Goal: Task Accomplishment & Management: Manage account settings

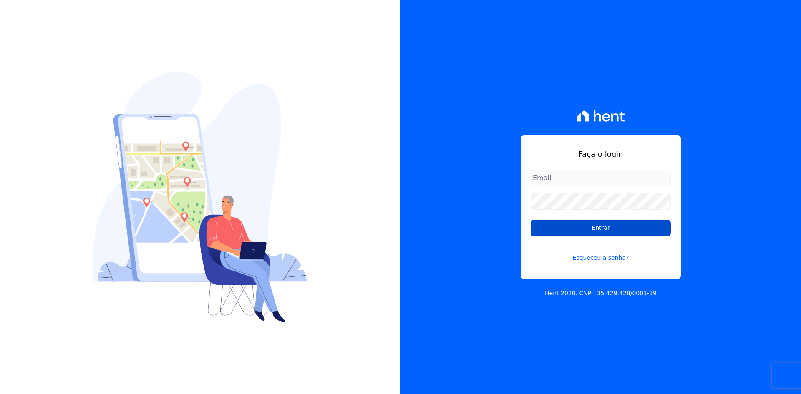
type input "[EMAIL_ADDRESS][DOMAIN_NAME]"
click at [558, 231] on input "Entrar" at bounding box center [601, 228] width 140 height 17
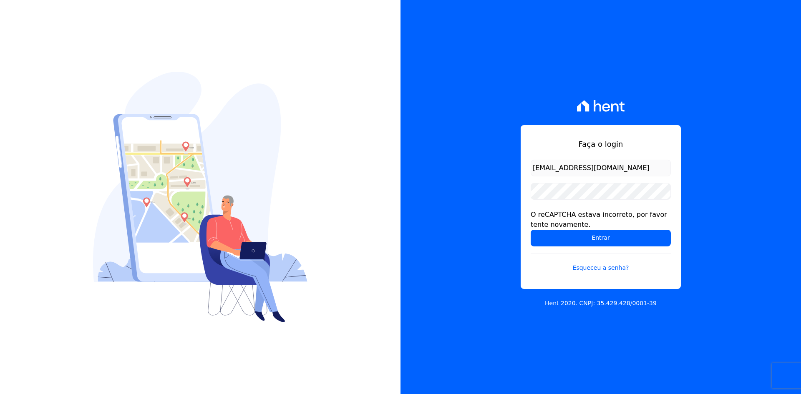
drag, startPoint x: 541, startPoint y: 233, endPoint x: 493, endPoint y: 226, distance: 48.4
click at [541, 233] on input "Entrar" at bounding box center [601, 238] width 140 height 17
click at [545, 244] on input "Entrar" at bounding box center [601, 238] width 140 height 17
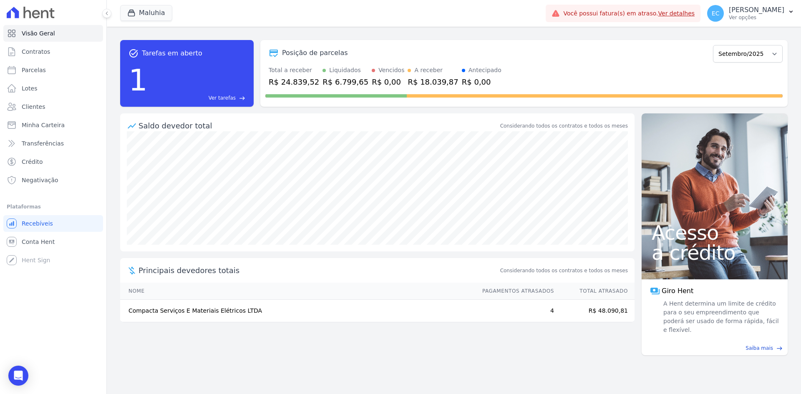
click at [116, 13] on div "Maluhia Grupo Kaiser Aroka Incorporadora e Administradora LTDA. Maluhia Maluhia…" at bounding box center [454, 13] width 694 height 27
click at [131, 16] on icon "button" at bounding box center [131, 13] width 6 height 6
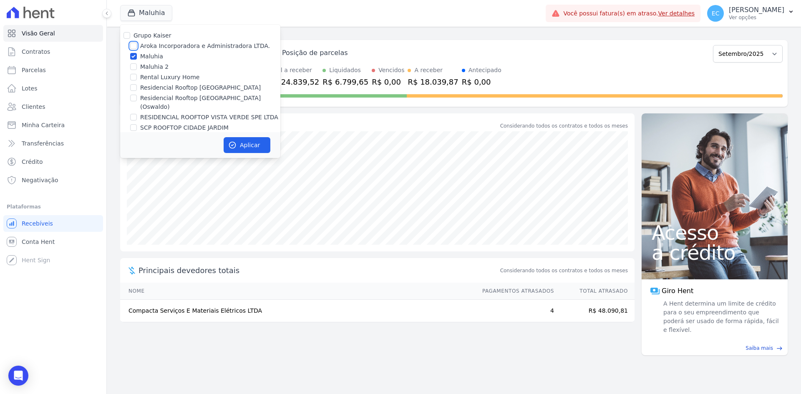
click at [134, 45] on input "Aroka Incorporadora e Administradora LTDA." at bounding box center [133, 46] width 7 height 7
checkbox input "true"
click at [133, 58] on input "Maluhia" at bounding box center [133, 56] width 7 height 7
checkbox input "false"
click at [256, 138] on button "Aplicar" at bounding box center [247, 145] width 47 height 16
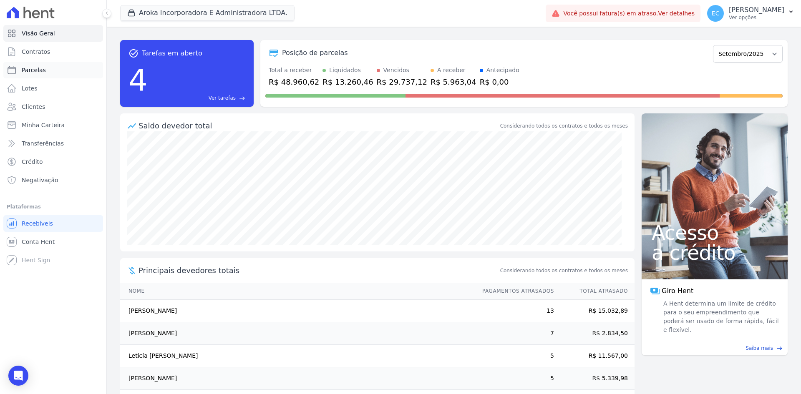
click at [38, 75] on link "Parcelas" at bounding box center [53, 70] width 100 height 17
select select
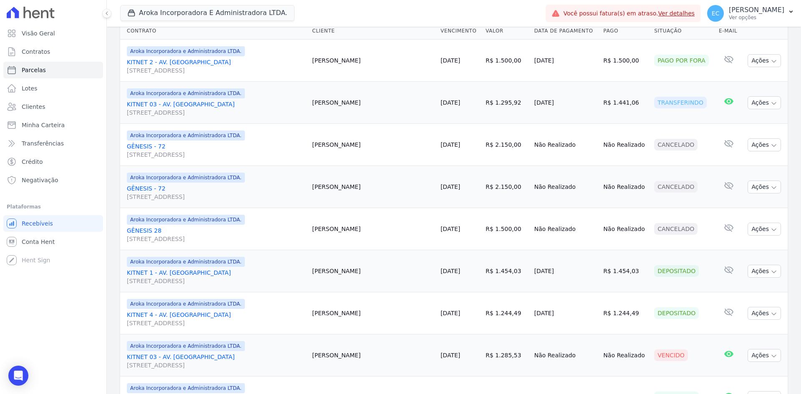
scroll to position [125, 0]
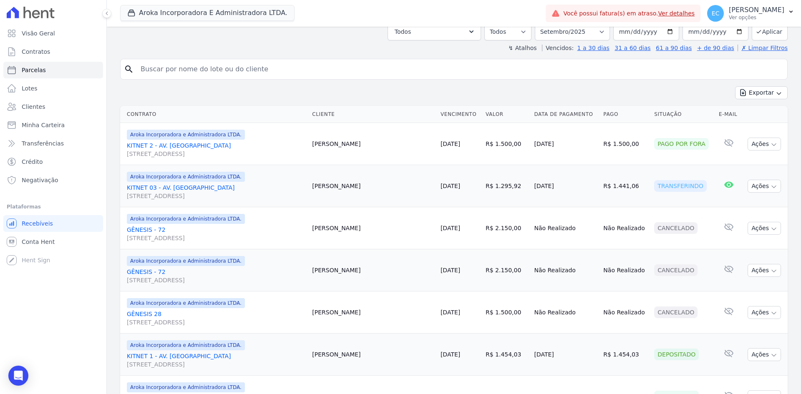
click at [695, 14] on link "Ver detalhes" at bounding box center [676, 13] width 37 height 7
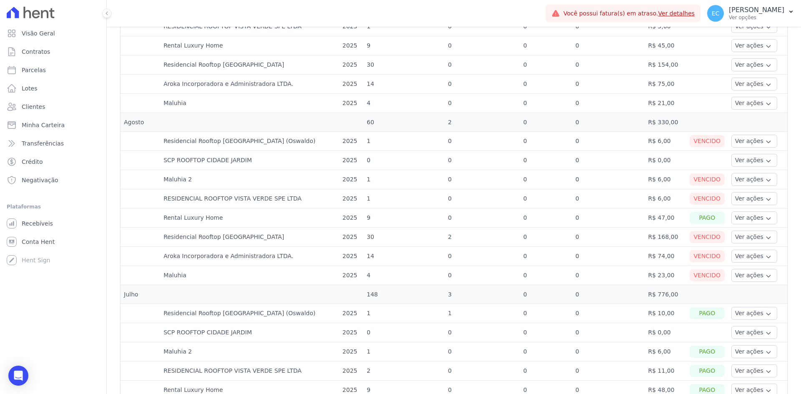
scroll to position [83, 0]
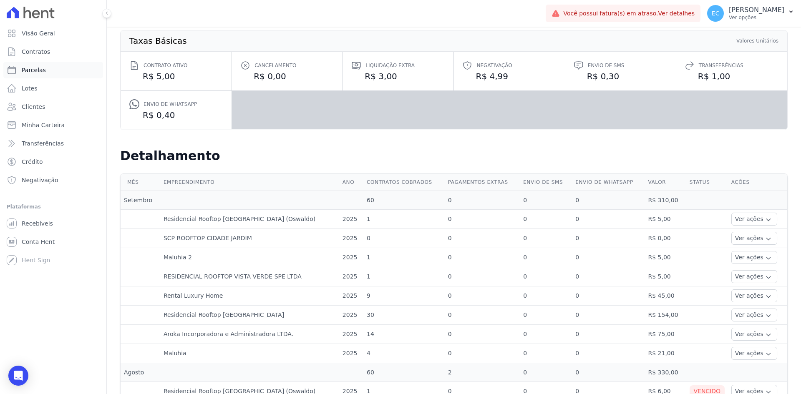
click at [62, 68] on link "Parcelas" at bounding box center [53, 70] width 100 height 17
select select
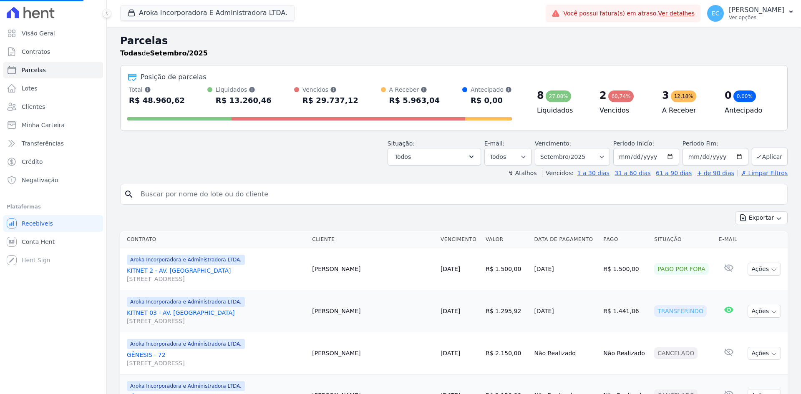
select select
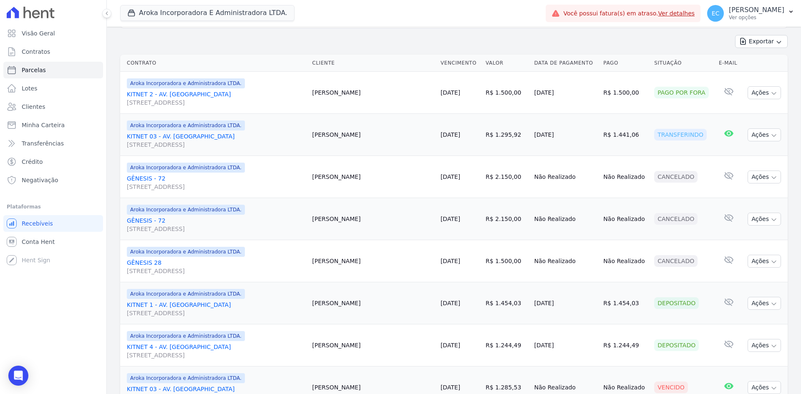
scroll to position [221, 0]
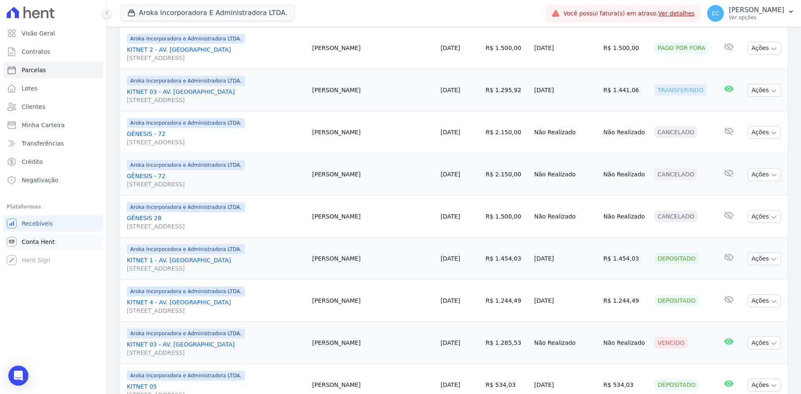
click at [60, 238] on link "Conta Hent" at bounding box center [53, 242] width 100 height 17
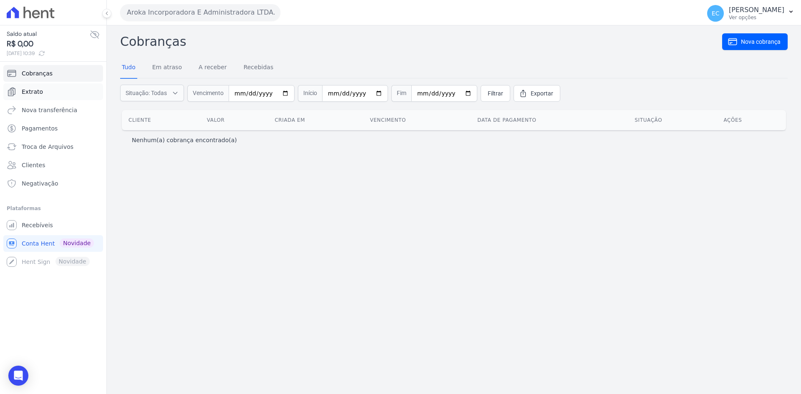
click at [43, 95] on link "Extrato" at bounding box center [53, 91] width 100 height 17
click at [58, 93] on link "Extrato" at bounding box center [53, 91] width 100 height 17
click at [54, 93] on link "Extrato" at bounding box center [53, 91] width 100 height 17
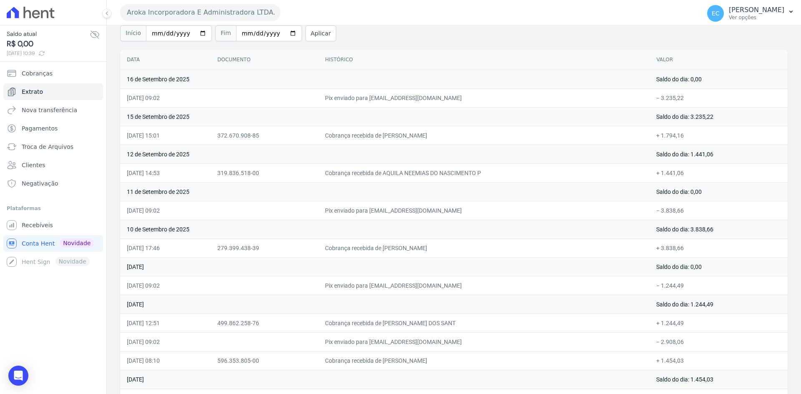
scroll to position [83, 0]
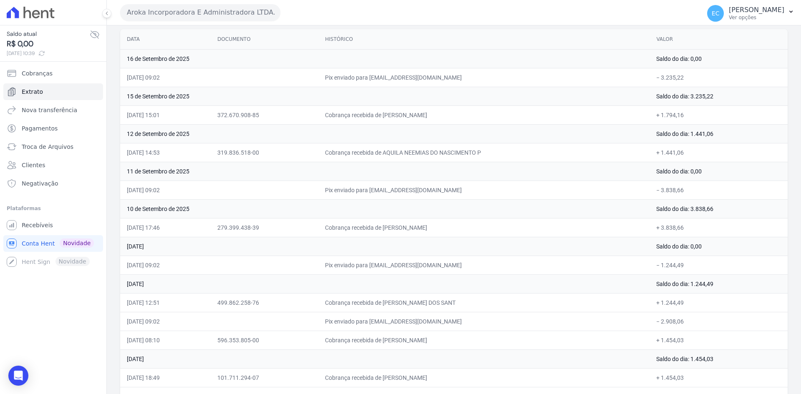
drag, startPoint x: 408, startPoint y: 224, endPoint x: 458, endPoint y: 230, distance: 50.4
click at [458, 230] on td "Cobrança recebida de Claudineia Alves Fernandes" at bounding box center [483, 227] width 331 height 19
click at [481, 262] on td "Pix enviado para contato@aroka.com.br" at bounding box center [483, 265] width 331 height 19
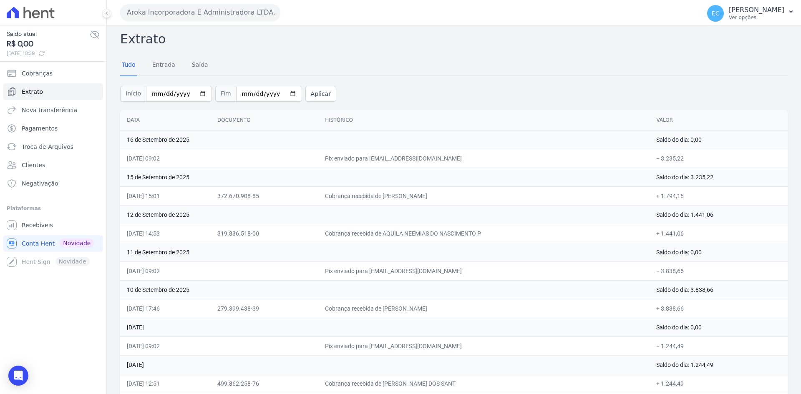
scroll to position [0, 0]
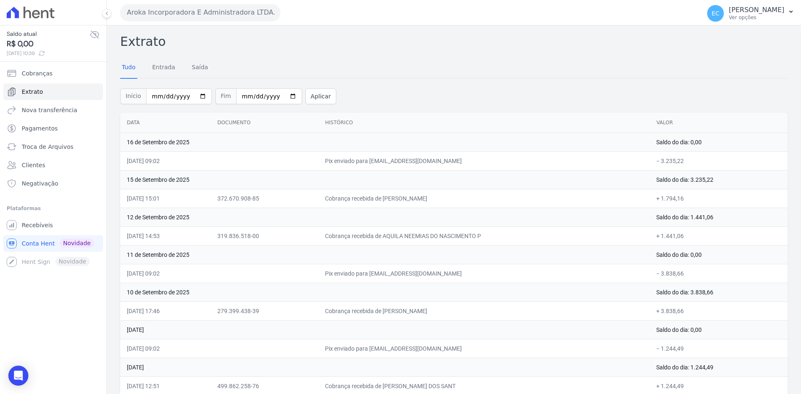
drag, startPoint x: 661, startPoint y: 199, endPoint x: 691, endPoint y: 201, distance: 30.2
click at [691, 201] on td "+ 1.794,16" at bounding box center [718, 198] width 138 height 19
click at [495, 179] on td "15 de Setembro de 2025" at bounding box center [384, 179] width 529 height 19
click at [152, 9] on button "Aroka Incorporadora E Administradora LTDA." at bounding box center [200, 12] width 160 height 17
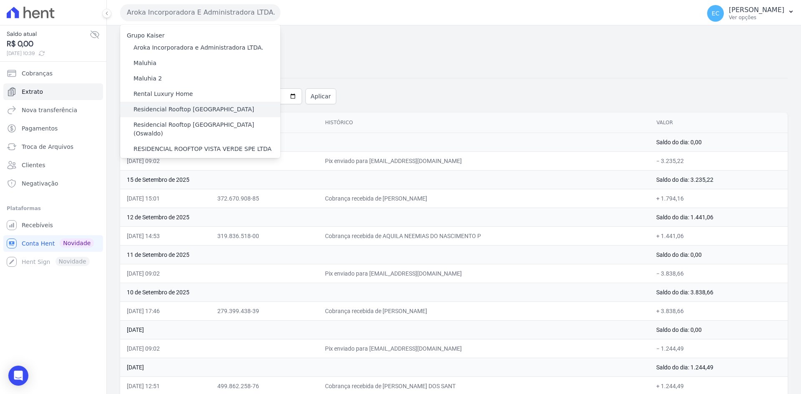
click at [188, 108] on label "Residencial Rooftop [GEOGRAPHIC_DATA]" at bounding box center [193, 109] width 121 height 9
click at [0, 0] on input "Residencial Rooftop [GEOGRAPHIC_DATA]" at bounding box center [0, 0] width 0 height 0
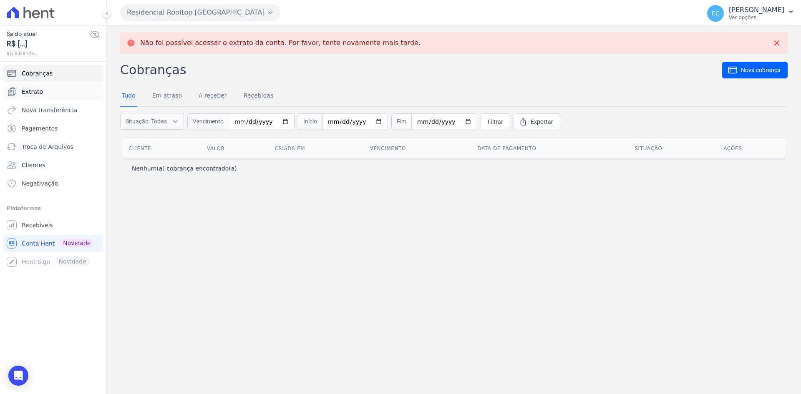
click at [40, 92] on span "Extrato" at bounding box center [32, 92] width 21 height 8
click at [34, 90] on span "Extrato" at bounding box center [32, 92] width 21 height 8
click at [775, 42] on icon at bounding box center [776, 43] width 8 height 8
click at [34, 91] on span "Extrato" at bounding box center [32, 92] width 21 height 8
click at [264, 70] on h2 "Cobranças" at bounding box center [421, 69] width 602 height 19
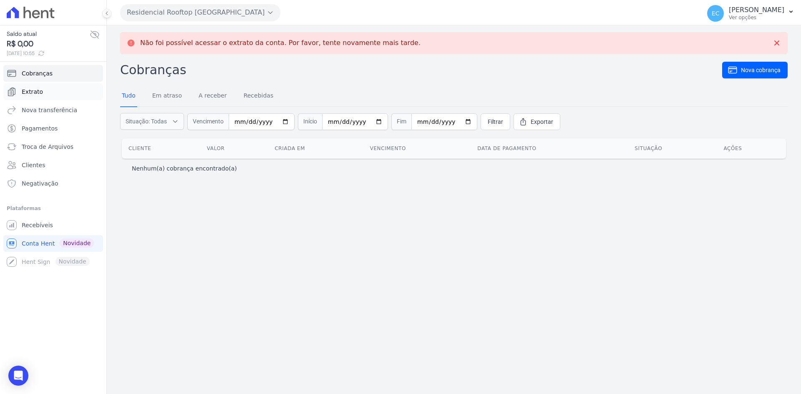
click at [29, 91] on span "Extrato" at bounding box center [32, 92] width 21 height 8
click at [57, 98] on link "Extrato" at bounding box center [53, 91] width 100 height 17
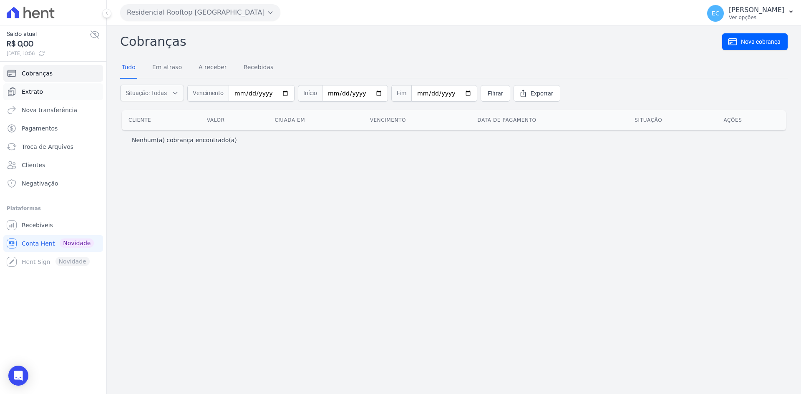
click at [32, 92] on span "Extrato" at bounding box center [32, 92] width 21 height 8
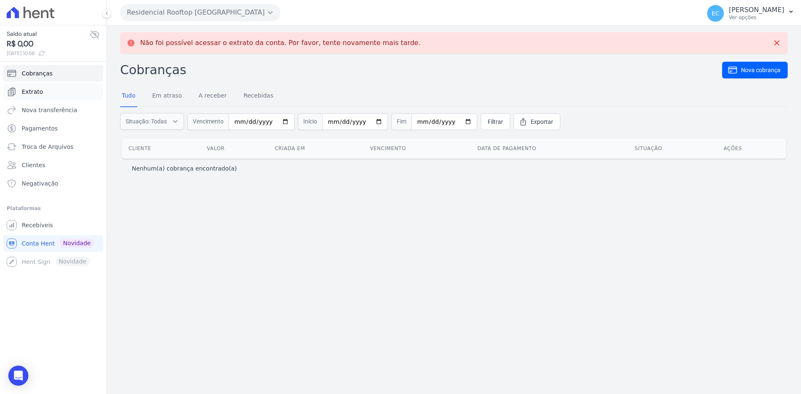
click at [39, 89] on span "Extrato" at bounding box center [32, 92] width 21 height 8
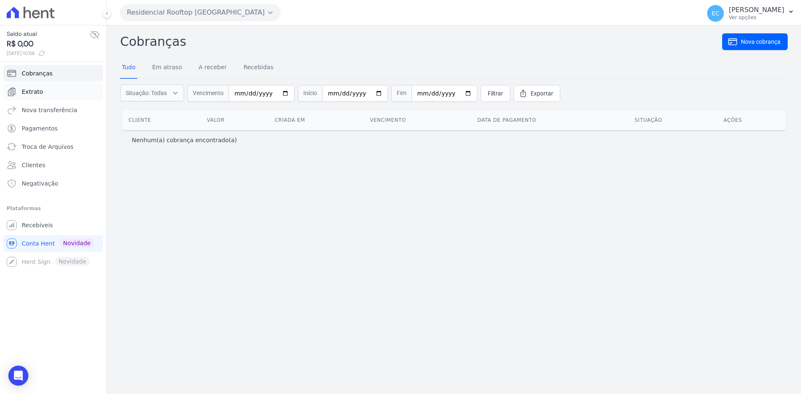
click at [40, 94] on span "Extrato" at bounding box center [32, 92] width 21 height 8
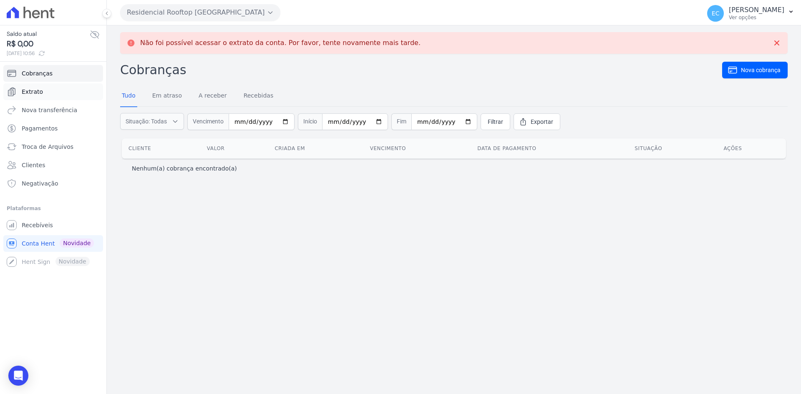
click at [32, 88] on span "Extrato" at bounding box center [32, 92] width 21 height 8
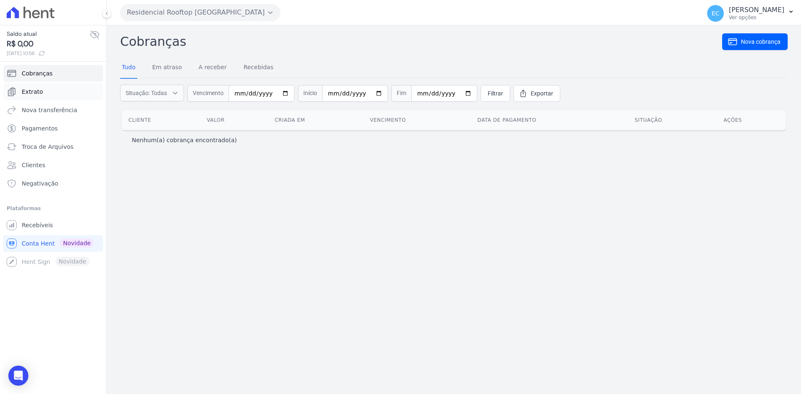
click at [48, 96] on link "Extrato" at bounding box center [53, 91] width 100 height 17
click at [39, 94] on span "Extrato" at bounding box center [32, 92] width 21 height 8
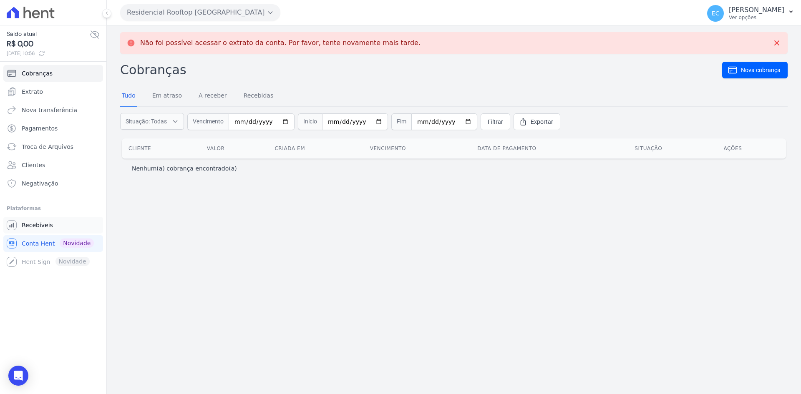
click at [44, 229] on link "Recebíveis" at bounding box center [53, 225] width 100 height 17
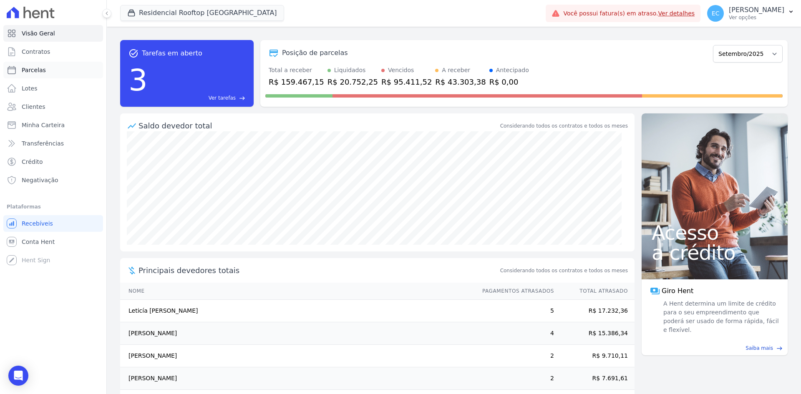
click at [53, 73] on link "Parcelas" at bounding box center [53, 70] width 100 height 17
select select
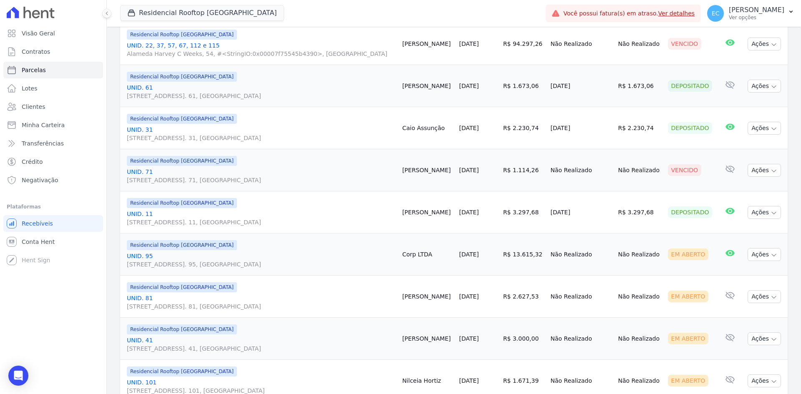
scroll to position [459, 0]
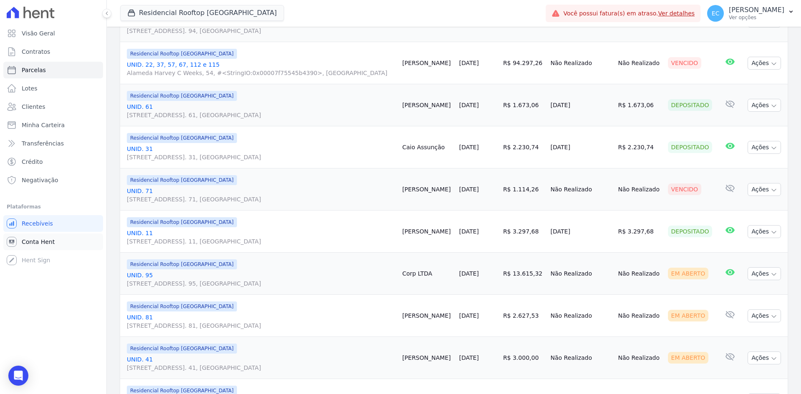
click at [51, 241] on span "Conta Hent" at bounding box center [38, 242] width 33 height 8
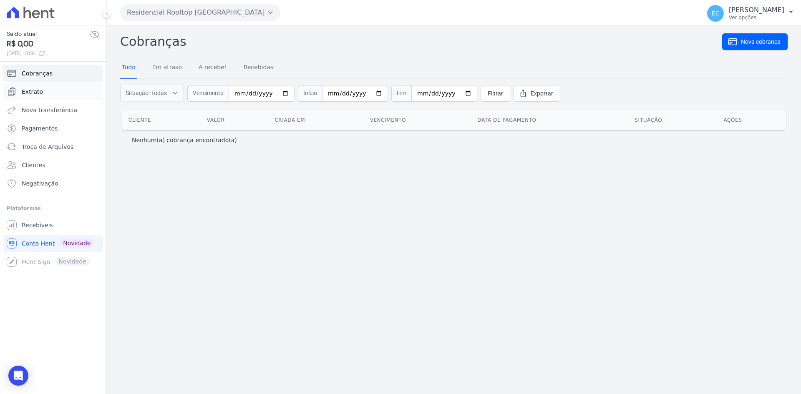
click at [53, 92] on link "Extrato" at bounding box center [53, 91] width 100 height 17
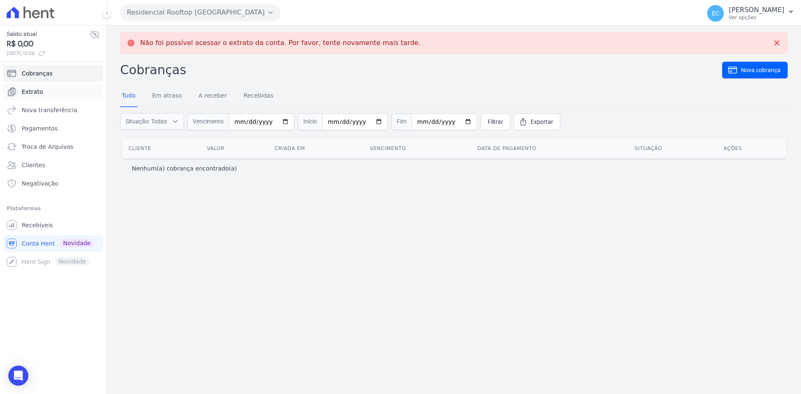
click at [36, 93] on span "Extrato" at bounding box center [32, 92] width 21 height 8
click at [779, 39] on icon at bounding box center [776, 43] width 8 height 8
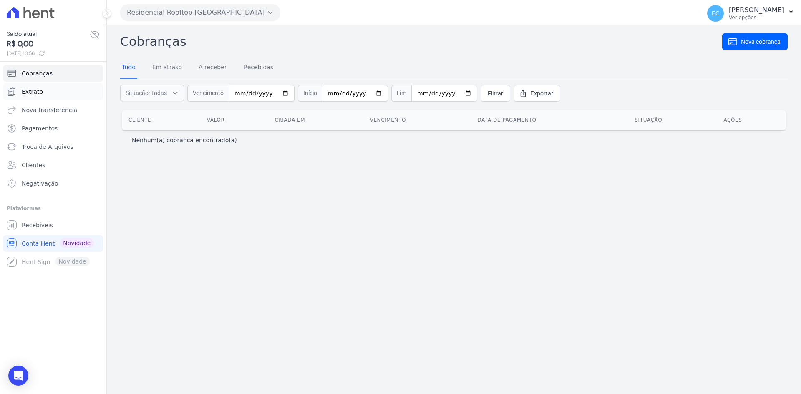
click at [41, 90] on link "Extrato" at bounding box center [53, 91] width 100 height 17
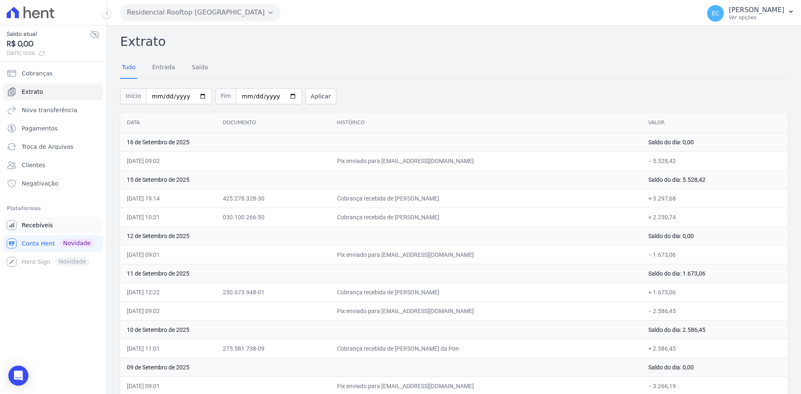
click at [41, 223] on span "Recebíveis" at bounding box center [37, 225] width 31 height 8
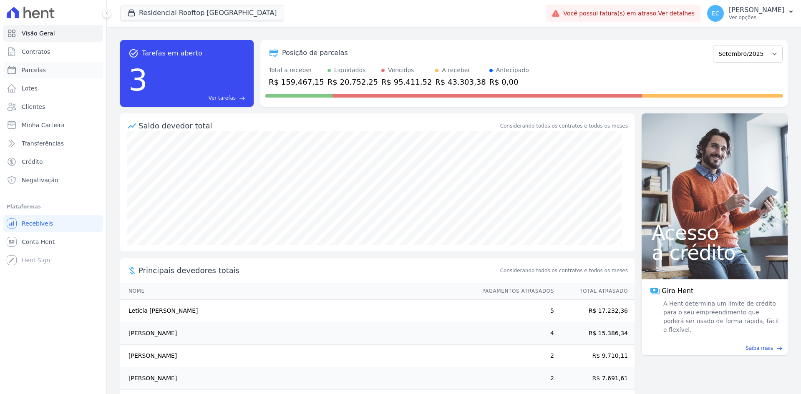
click at [32, 71] on span "Parcelas" at bounding box center [34, 70] width 24 height 8
select select
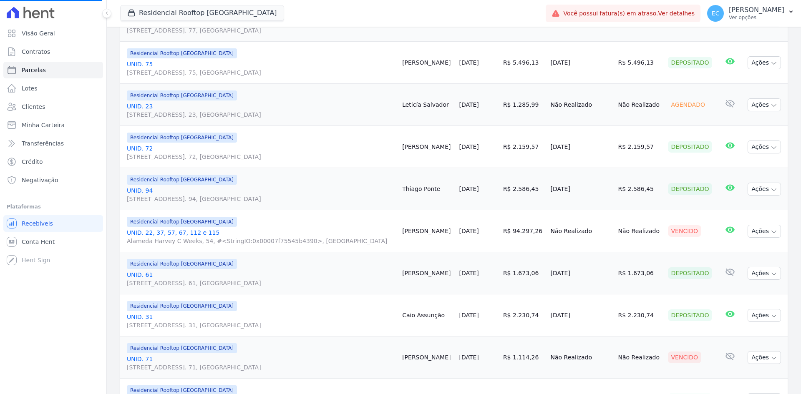
scroll to position [334, 0]
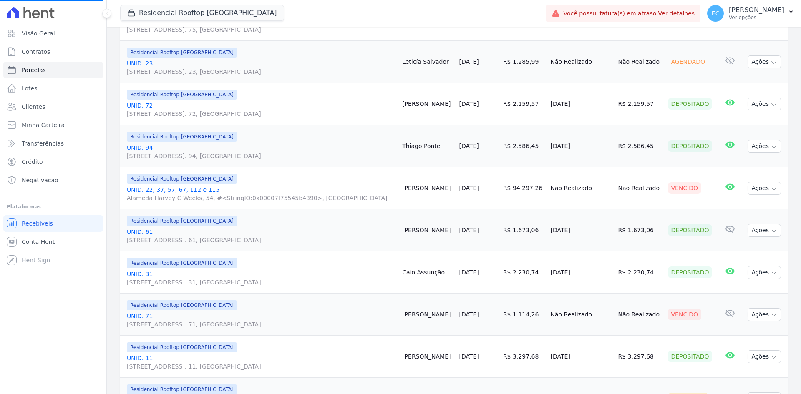
select select
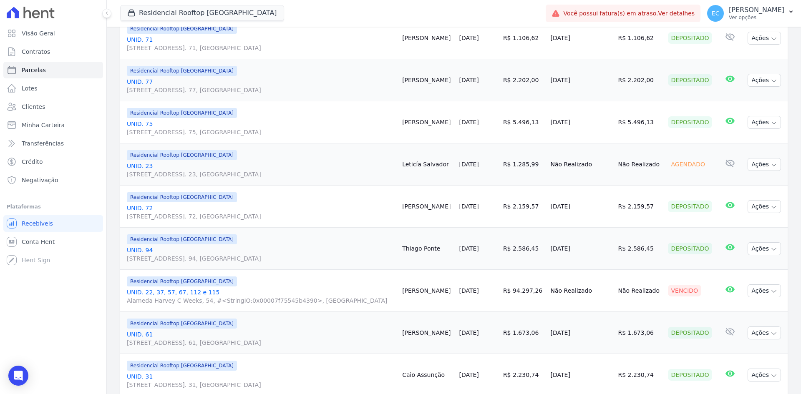
scroll to position [250, 0]
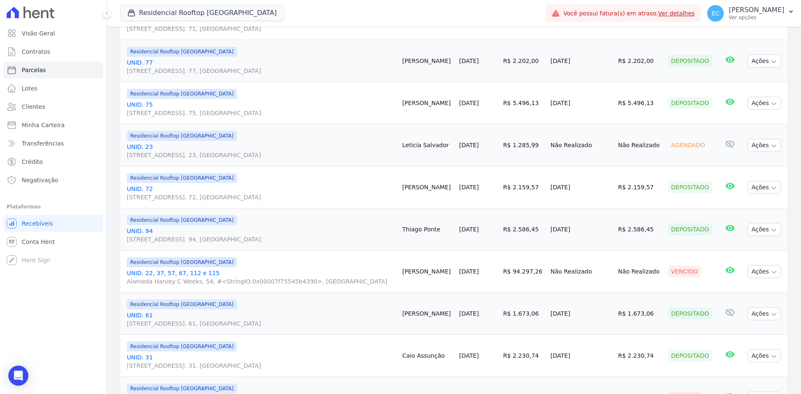
click at [197, 276] on link "UNID. 22, 37, 57, 67, 112 e 115 Alameda Harvey C Weeks, 54, #<StringIO:0x00007f…" at bounding box center [261, 277] width 269 height 17
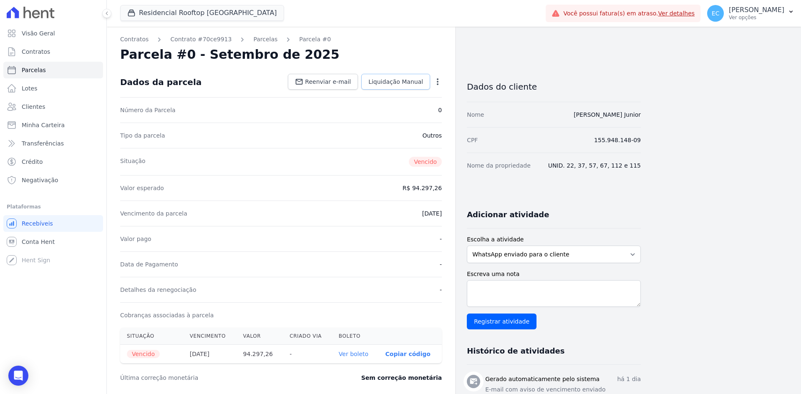
click at [385, 86] on link "Liquidação Manual" at bounding box center [395, 82] width 69 height 16
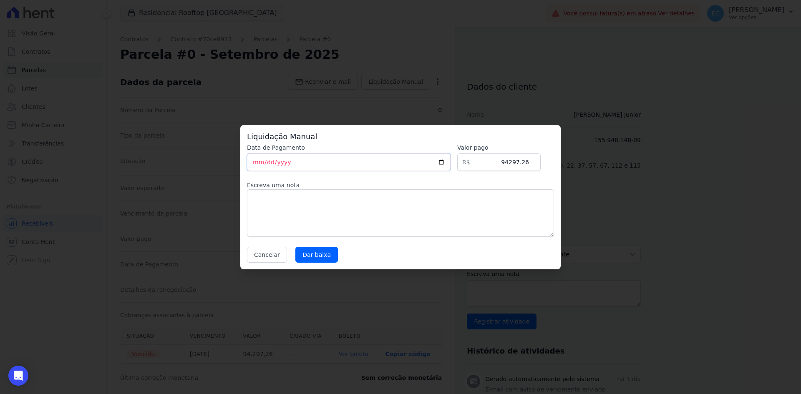
click at [257, 165] on input "[DATE]" at bounding box center [349, 162] width 204 height 18
type input "2025-09-15"
click at [319, 256] on input "Dar baixa" at bounding box center [316, 255] width 43 height 16
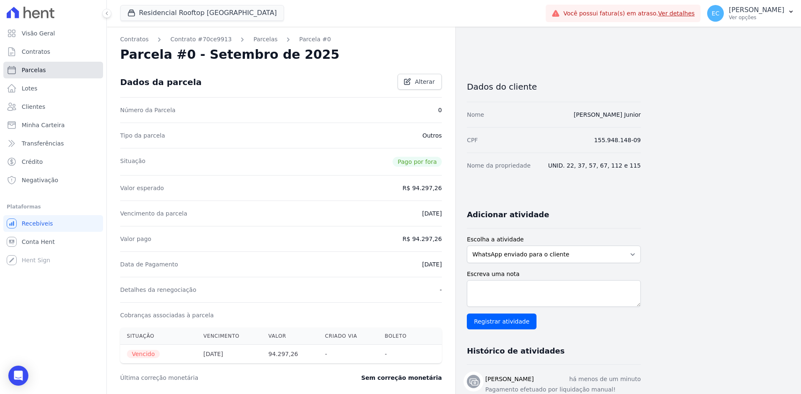
click at [51, 66] on link "Parcelas" at bounding box center [53, 70] width 100 height 17
select select
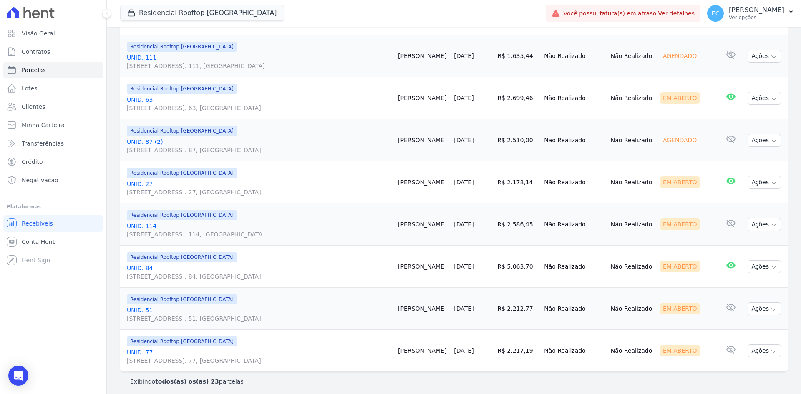
scroll to position [848, 0]
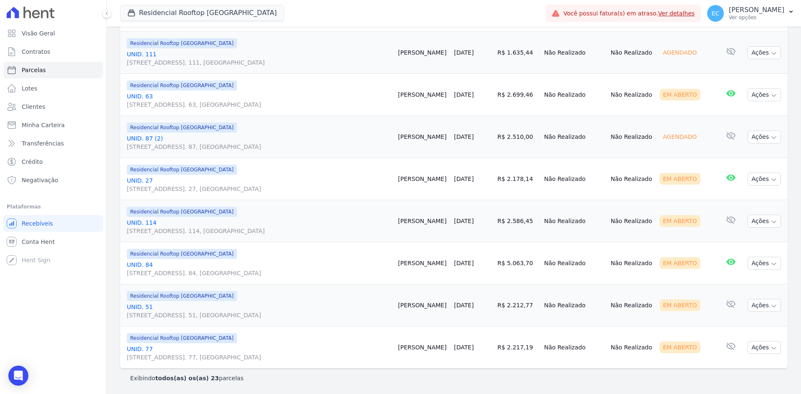
click at [142, 309] on link "UNID. 51 Alameda Harvey C Weeks, 54, Apto. 51, Cidade Vista Verde" at bounding box center [259, 311] width 264 height 17
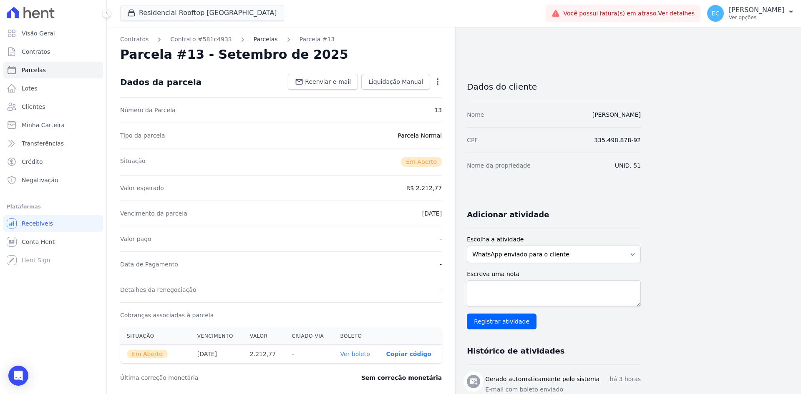
click at [259, 41] on link "Parcelas" at bounding box center [266, 39] width 24 height 9
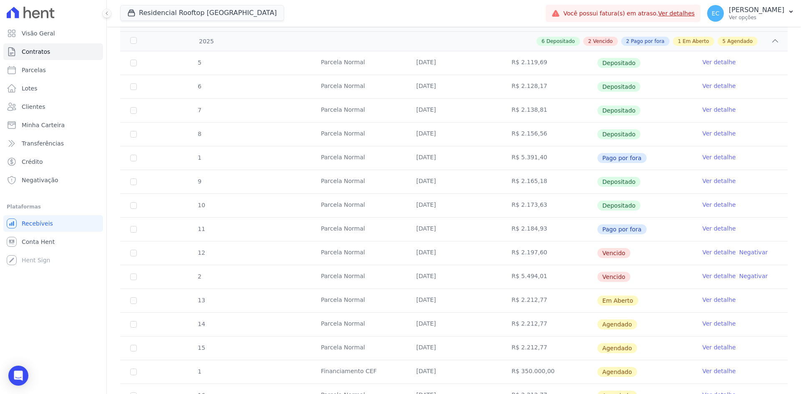
scroll to position [165, 0]
